Goal: Task Accomplishment & Management: Complete application form

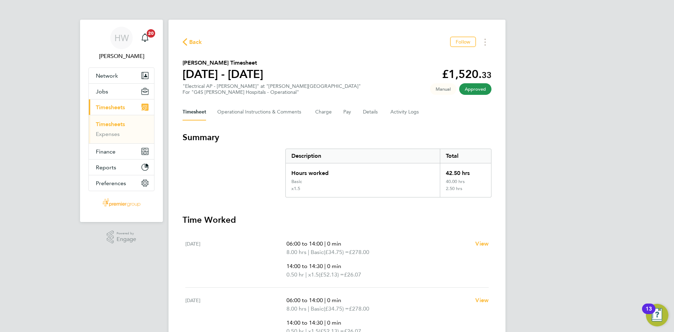
click at [110, 123] on link "Timesheets" at bounding box center [110, 124] width 29 height 7
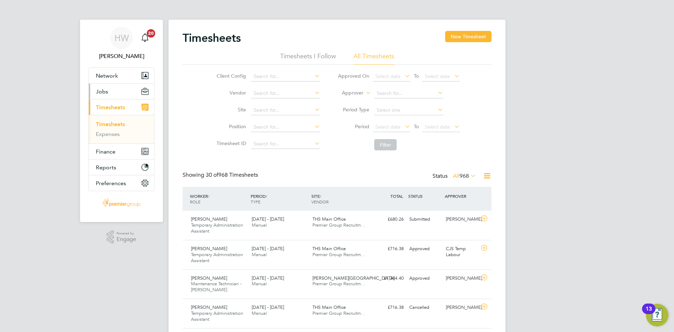
click at [105, 94] on span "Jobs" at bounding box center [102, 91] width 12 height 7
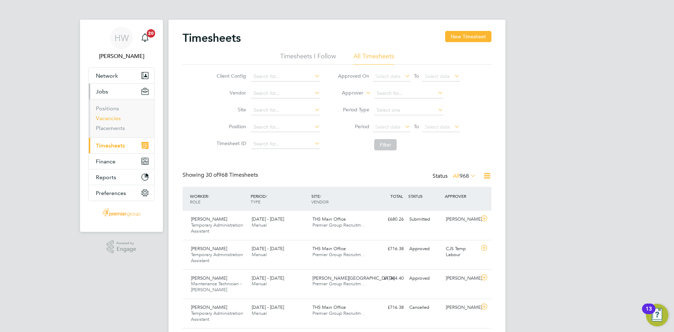
click at [116, 118] on link "Vacancies" at bounding box center [108, 118] width 25 height 7
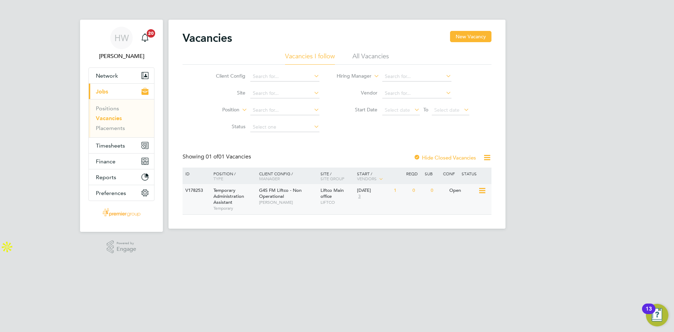
click at [388, 209] on div "V178253 Temporary Administration Assistant Temporary G4S FM Liftco - Non Operat…" at bounding box center [337, 199] width 309 height 30
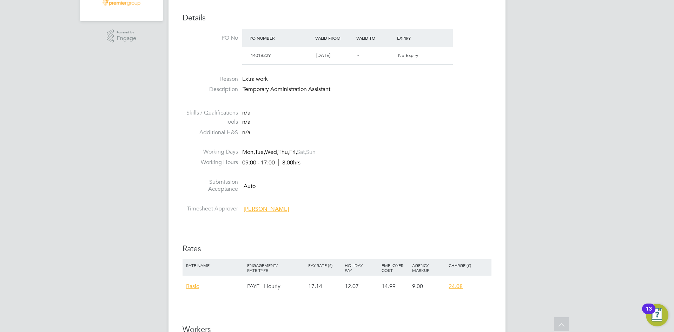
scroll to position [421, 0]
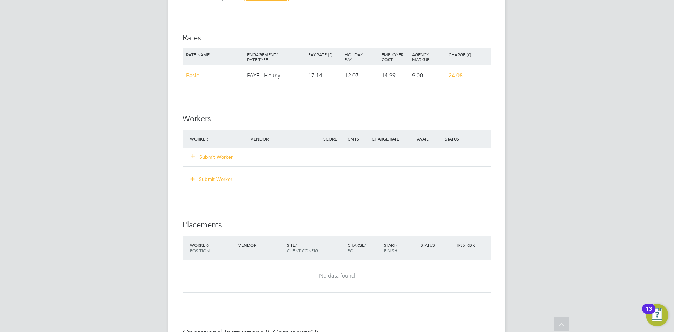
click at [216, 157] on button "Submit Worker" at bounding box center [212, 156] width 42 height 7
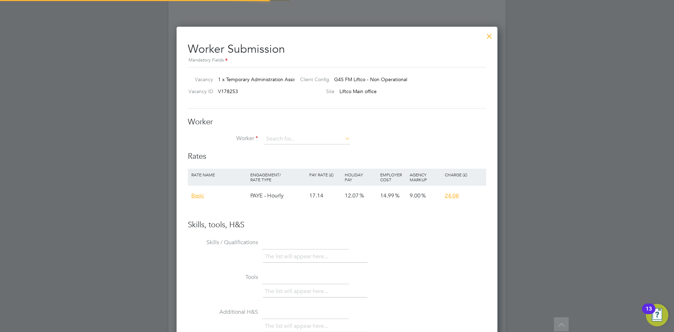
scroll to position [419, 321]
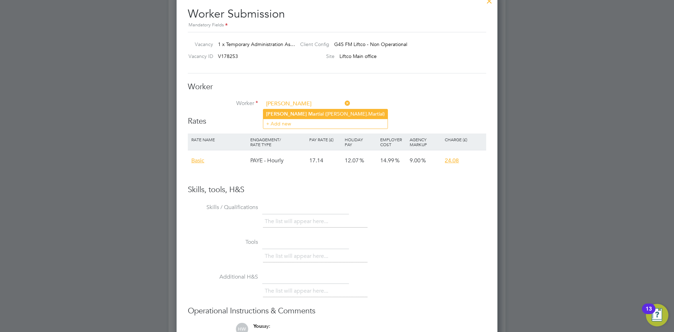
click at [331, 110] on li "[PERSON_NAME] ([PERSON_NAME].Martial)" at bounding box center [325, 113] width 124 height 9
type input "[PERSON_NAME] ([PERSON_NAME].Martial)"
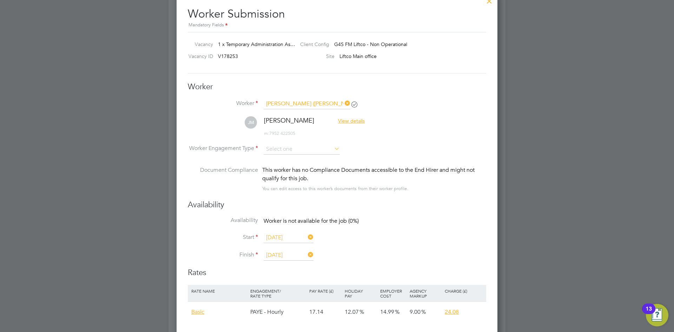
scroll to position [492, 0]
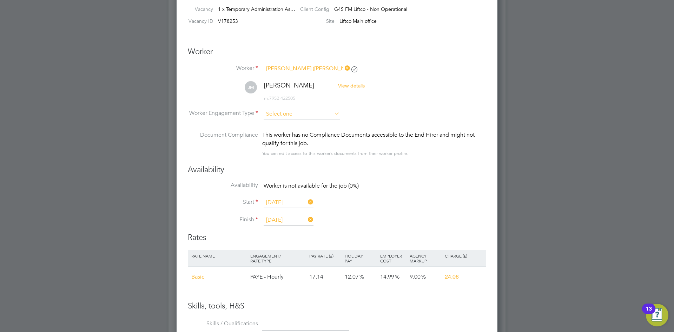
click at [280, 113] on input at bounding box center [302, 114] width 76 height 11
click at [301, 130] on li "PAYE" at bounding box center [301, 133] width 77 height 9
type input "PAYE"
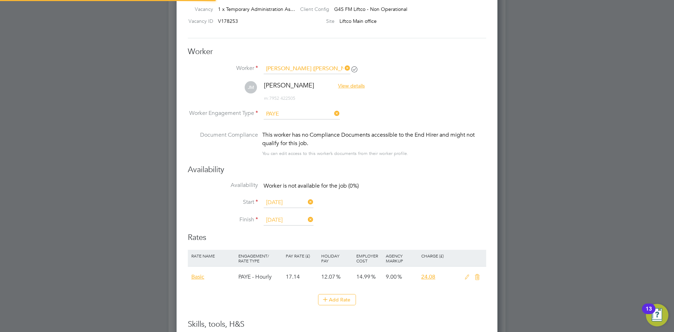
scroll to position [4, 4]
click at [301, 113] on input at bounding box center [302, 114] width 76 height 11
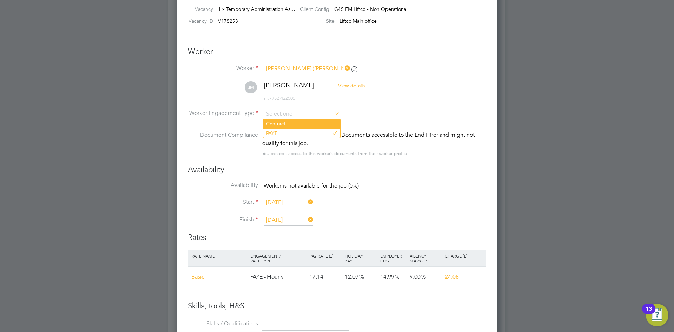
click at [289, 125] on li "Contract" at bounding box center [301, 123] width 77 height 9
type input "Contract"
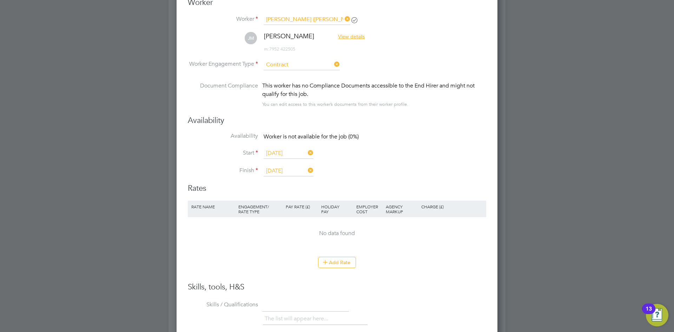
click at [309, 65] on input "Contract" at bounding box center [302, 65] width 76 height 11
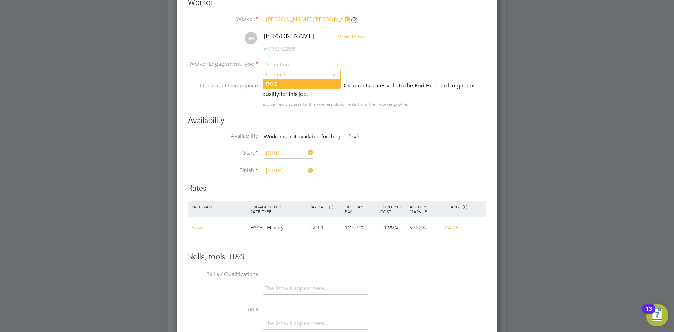
drag, startPoint x: 430, startPoint y: 126, endPoint x: 311, endPoint y: 79, distance: 128.0
click at [429, 123] on div "Availability Availability Worker is not available for the job (0%) Start [DATE]…" at bounding box center [337, 150] width 298 height 68
click at [311, 68] on input at bounding box center [302, 65] width 76 height 11
click at [306, 79] on li "Contract" at bounding box center [301, 74] width 77 height 9
type input "Contract"
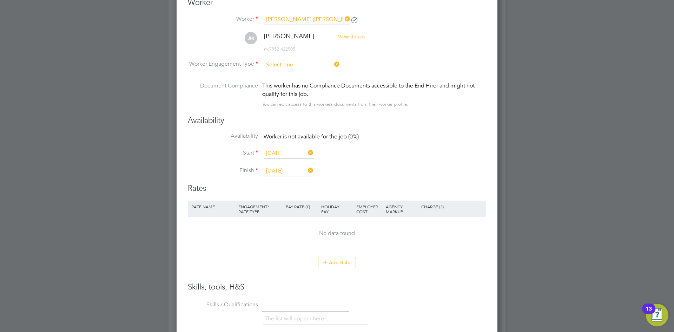
click at [312, 65] on input at bounding box center [302, 65] width 76 height 11
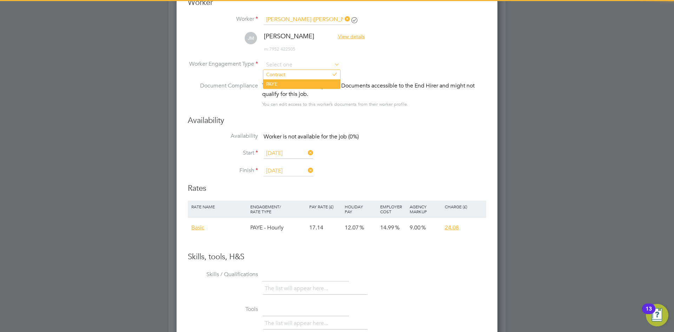
click at [293, 80] on li "PAYE" at bounding box center [301, 83] width 77 height 9
type input "PAYE"
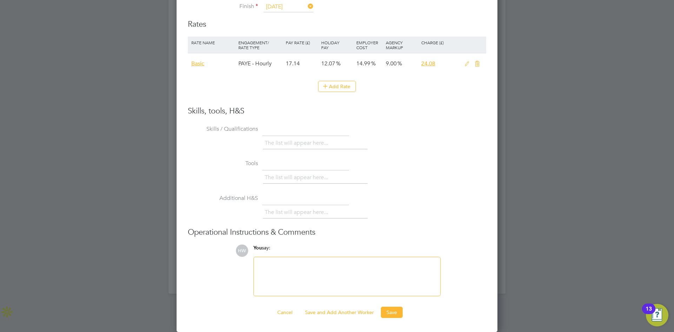
click at [391, 318] on div "Worker Submission Mandatory Fields Vacancy 1 x Temporary Administration As… Cli…" at bounding box center [337, 37] width 321 height 588
click at [387, 315] on button "Save" at bounding box center [392, 312] width 22 height 11
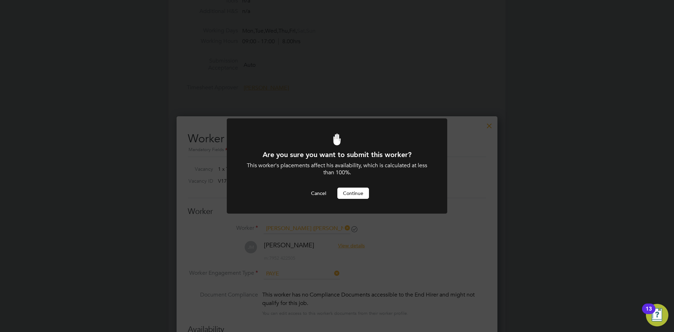
click at [363, 193] on button "Continue" at bounding box center [353, 192] width 32 height 11
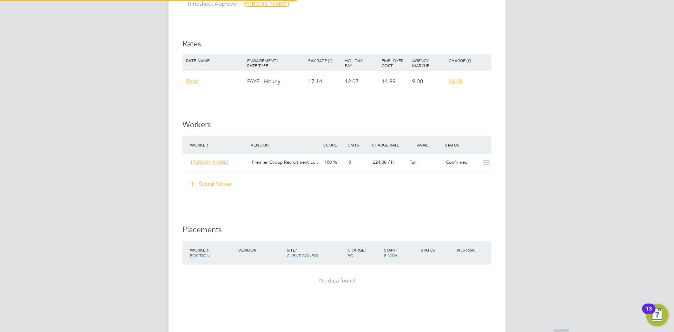
scroll to position [421, 0]
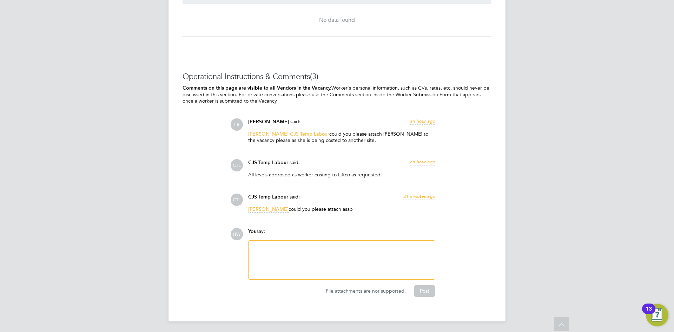
click at [338, 255] on div at bounding box center [342, 260] width 178 height 30
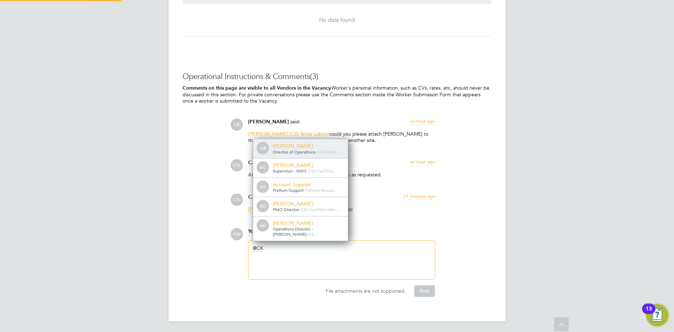
scroll to position [4, 4]
